Goal: Find specific page/section: Find specific page/section

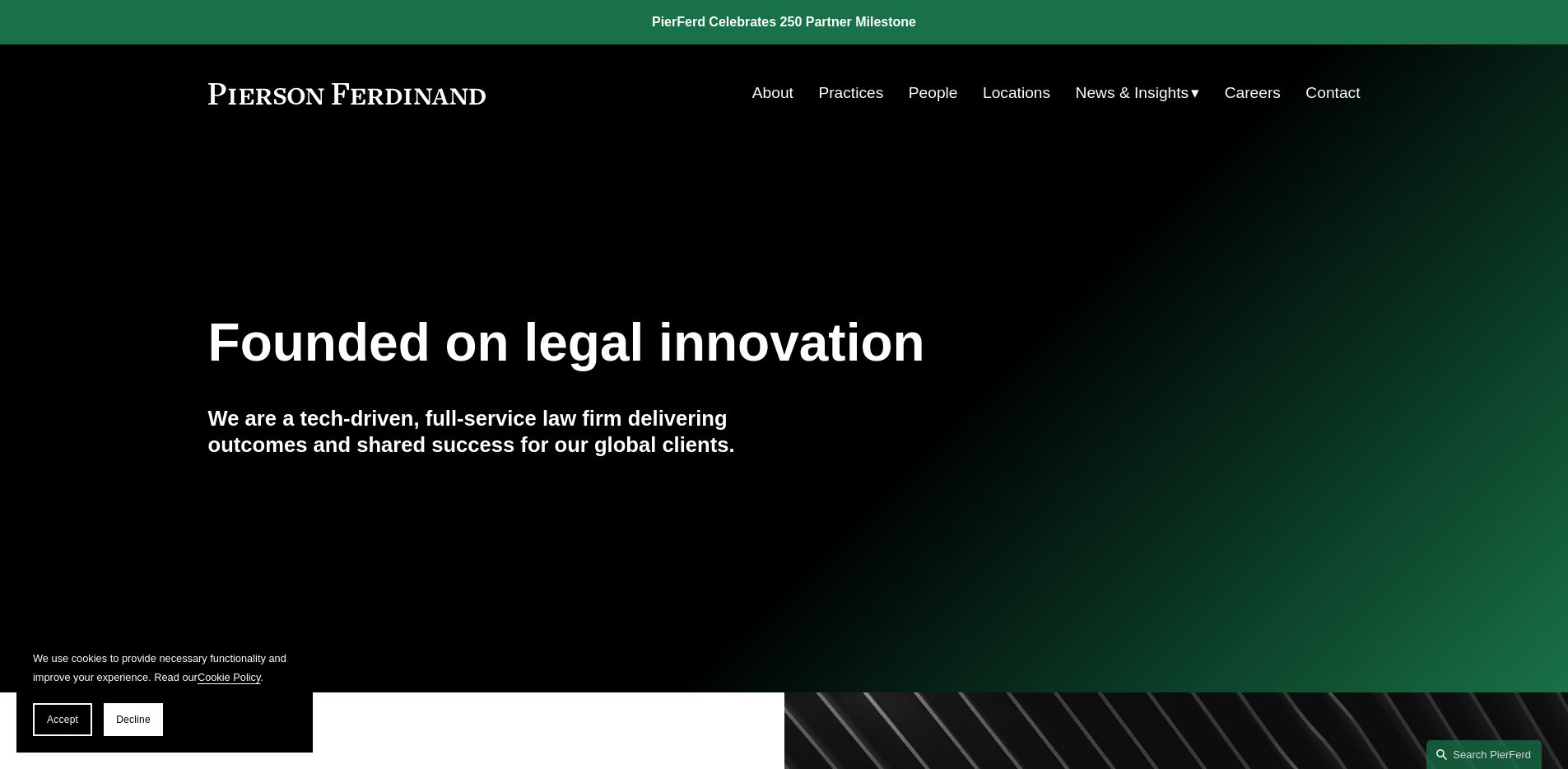
click at [926, 98] on link "People" at bounding box center [933, 92] width 50 height 31
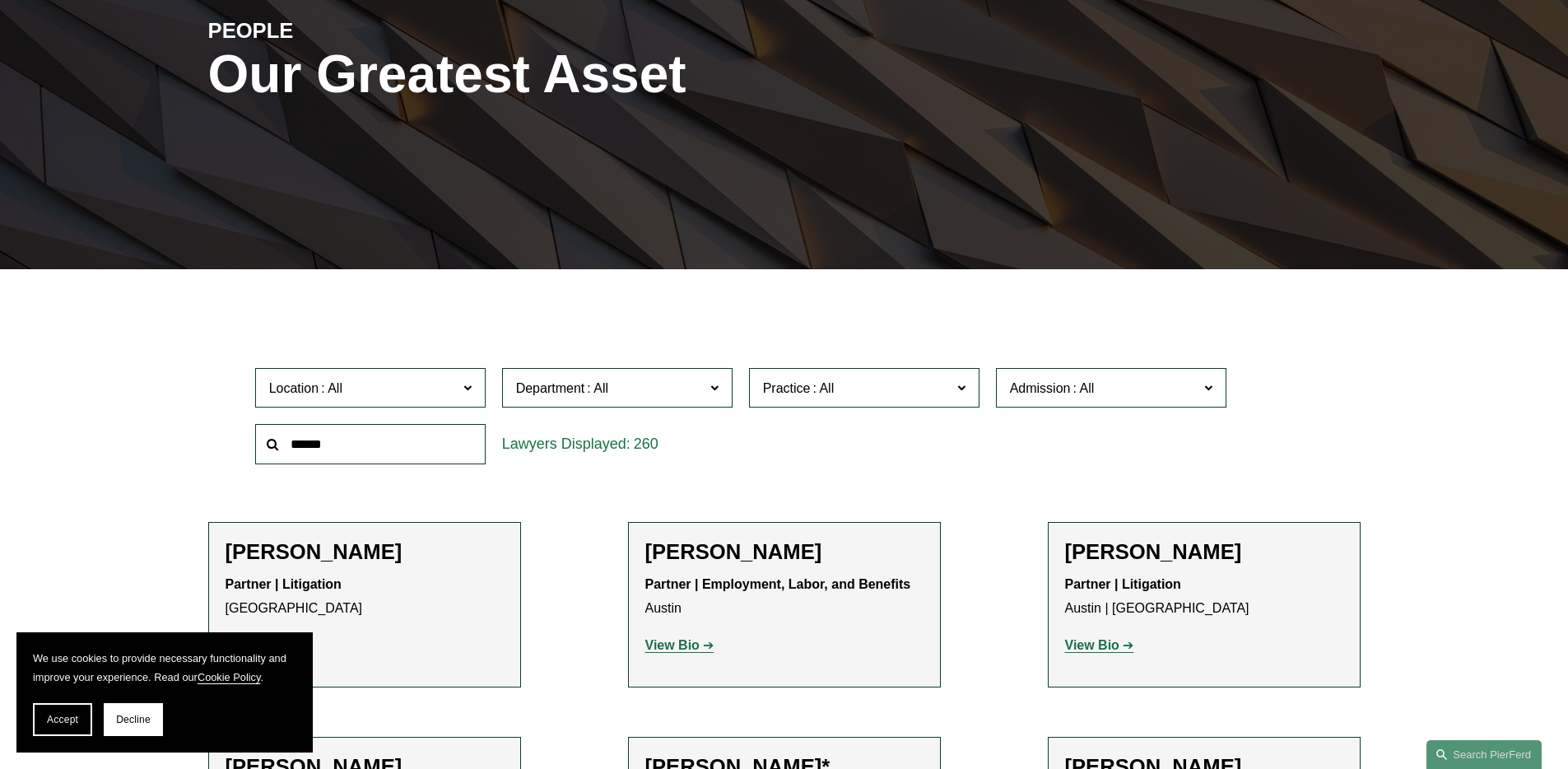
scroll to position [469, 0]
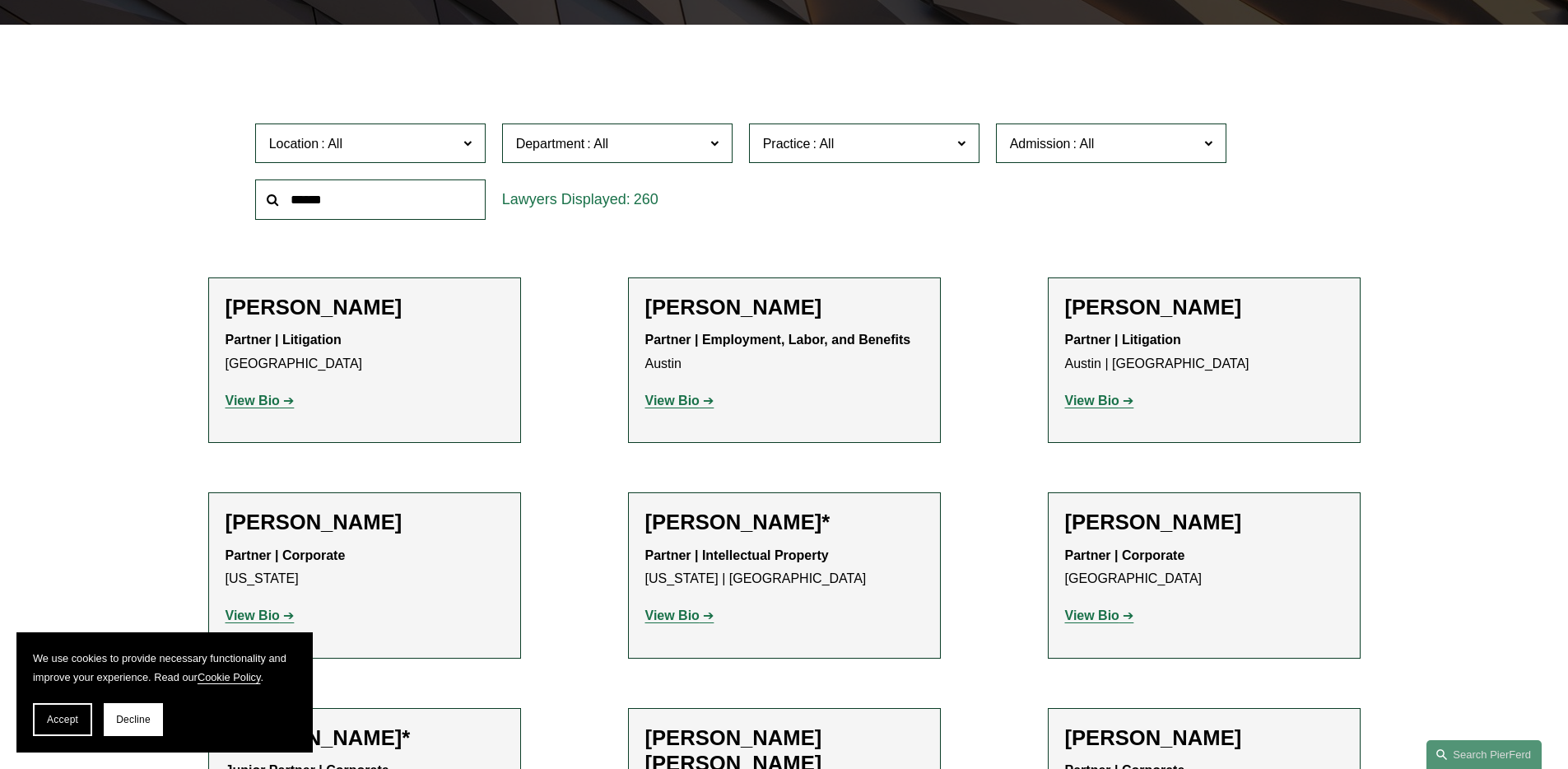
click at [408, 198] on input "text" at bounding box center [370, 199] width 231 height 40
click at [1105, 130] on label "Admission" at bounding box center [1112, 143] width 231 height 40
click at [0, 0] on link "[US_STATE]" at bounding box center [0, 0] width 0 height 0
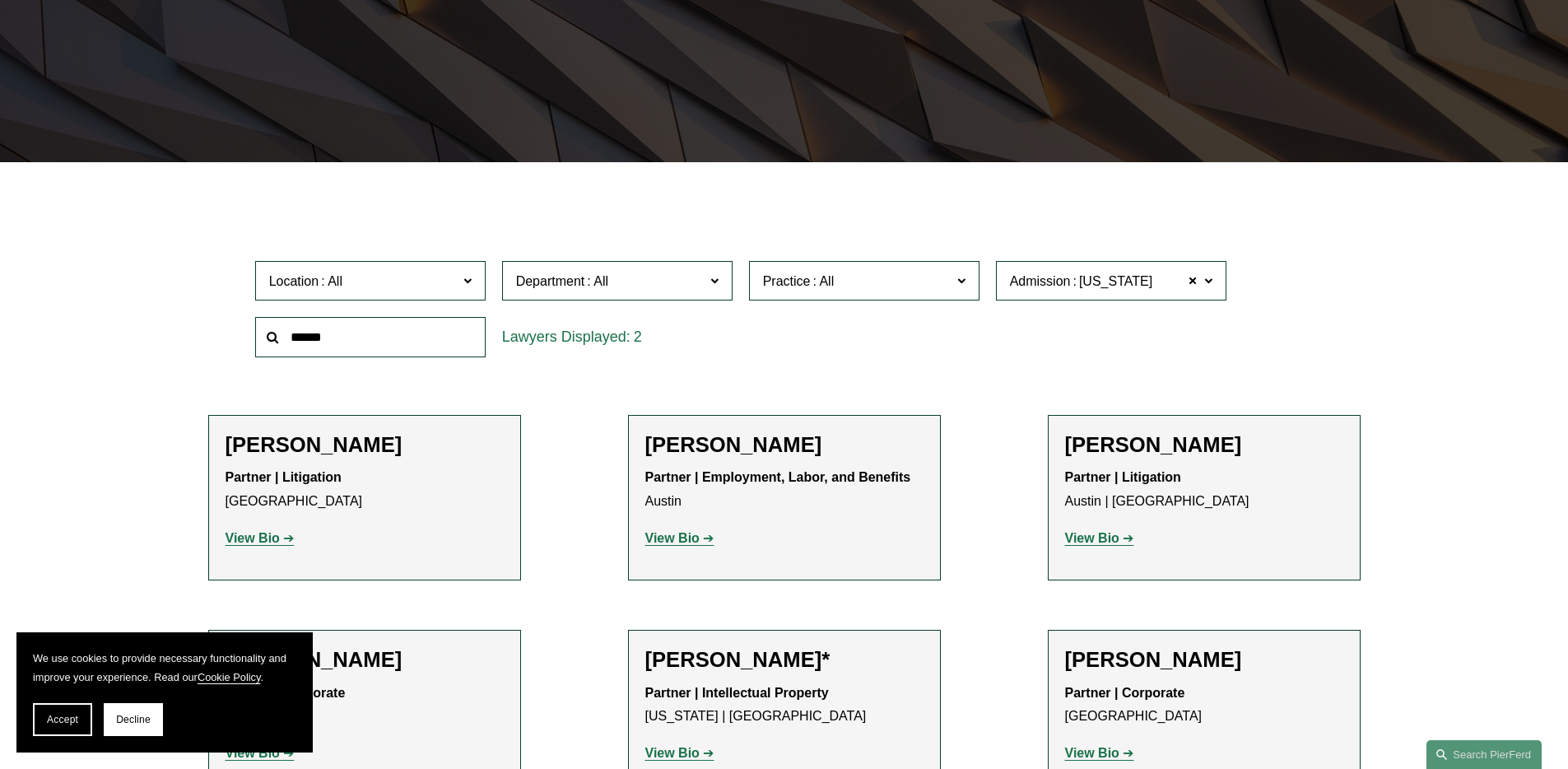
scroll to position [329, 0]
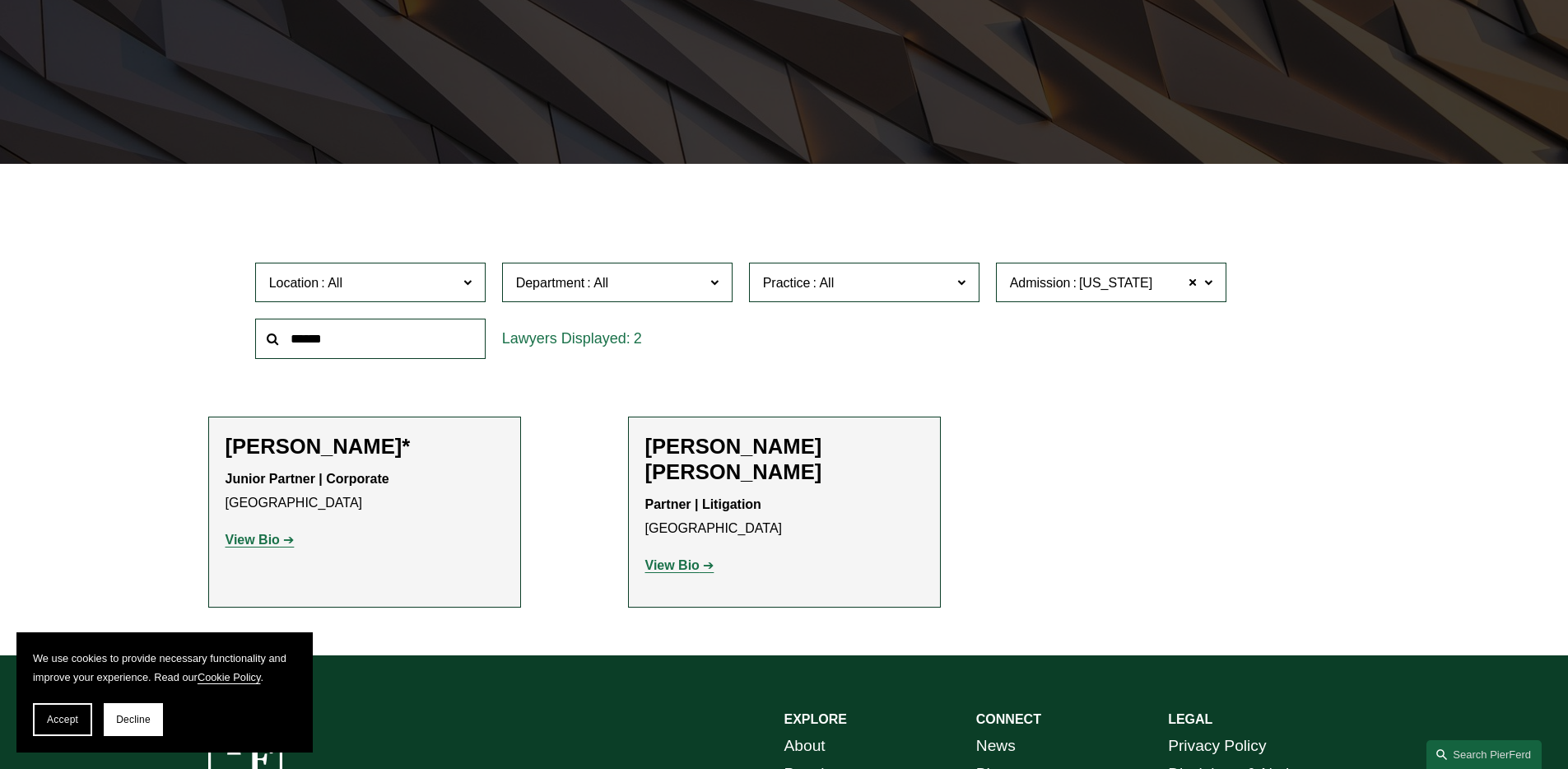
click at [517, 374] on ul "Filter Location All [GEOGRAPHIC_DATA] [GEOGRAPHIC_DATA] [GEOGRAPHIC_DATA] [GEOG…" at bounding box center [784, 407] width 1247 height 403
